Goal: Task Accomplishment & Management: Manage account settings

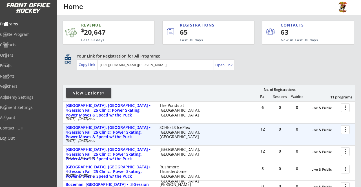
click at [345, 128] on div at bounding box center [347, 129] width 10 height 10
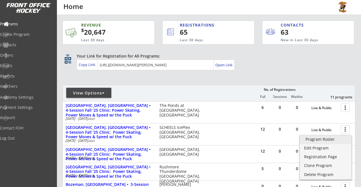
click at [329, 140] on div "Program Roster" at bounding box center [326, 139] width 40 height 4
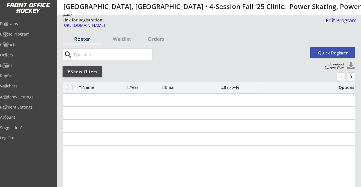
select select ""All Levels""
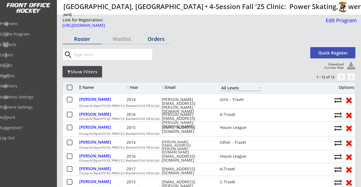
click at [152, 39] on div "Orders" at bounding box center [156, 38] width 28 height 5
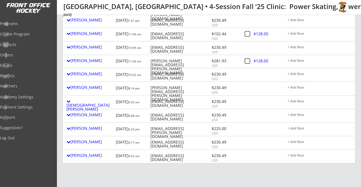
scroll to position [93, 0]
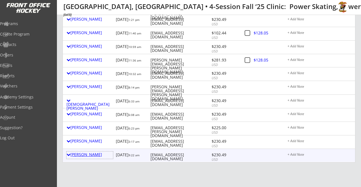
click at [93, 155] on div "Charla Lindner" at bounding box center [90, 155] width 47 height 4
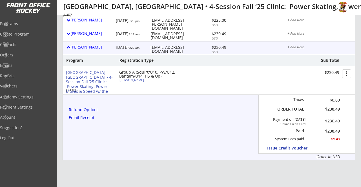
scroll to position [206, 0]
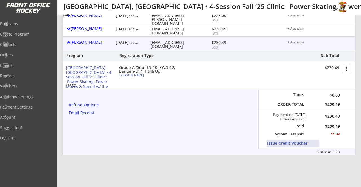
click at [276, 142] on button "Issue Credit Voucher" at bounding box center [293, 144] width 52 height 8
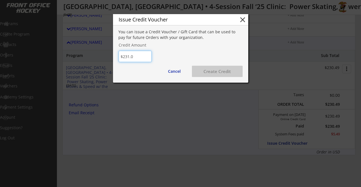
type input "$231.00"
click at [210, 71] on button "Create Credit" at bounding box center [217, 71] width 51 height 11
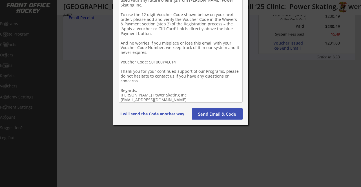
scroll to position [316, 0]
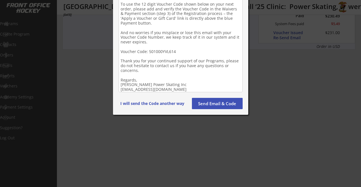
click at [211, 104] on button "Send Email & Code" at bounding box center [217, 103] width 51 height 11
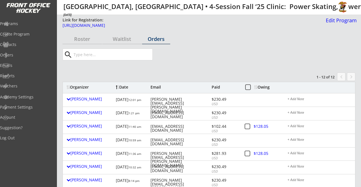
scroll to position [0, 0]
click at [83, 36] on div "Roster" at bounding box center [82, 38] width 39 height 5
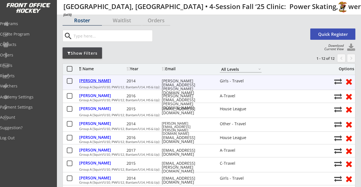
scroll to position [31, 0]
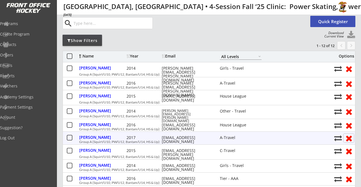
click at [349, 138] on button at bounding box center [349, 138] width 10 height 9
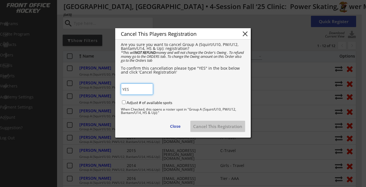
type input "YES"
click at [122, 103] on input "Adjust # of available spots" at bounding box center [124, 102] width 4 height 4
checkbox input "true"
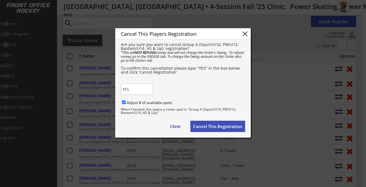
click at [208, 126] on button "Cancel This Registration" at bounding box center [217, 126] width 55 height 11
checkbox input "false"
